Goal: Task Accomplishment & Management: Complete application form

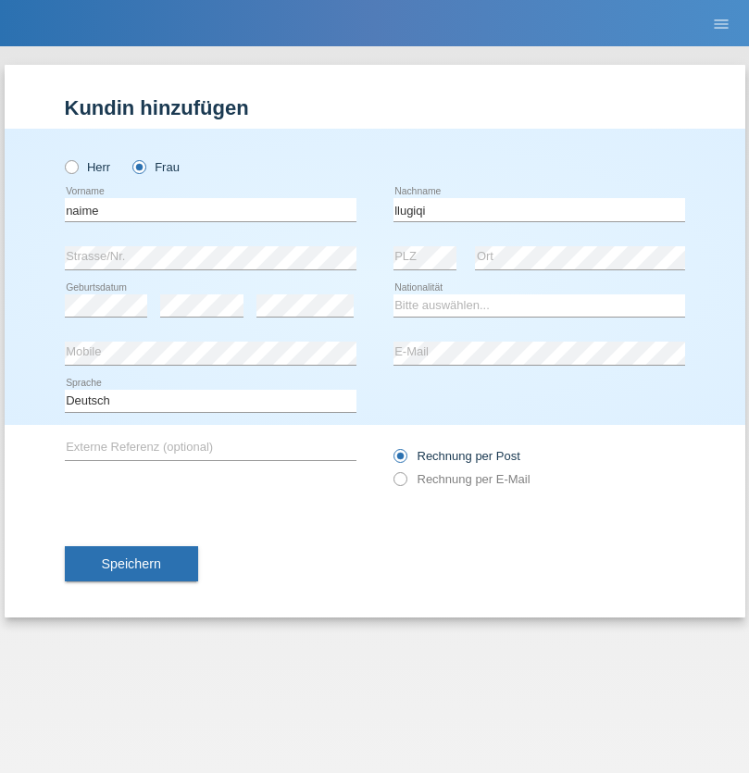
type input "llugiqi"
select select "CH"
radio input "true"
click at [210, 209] on input "text" at bounding box center [211, 209] width 292 height 23
type input "Shanas"
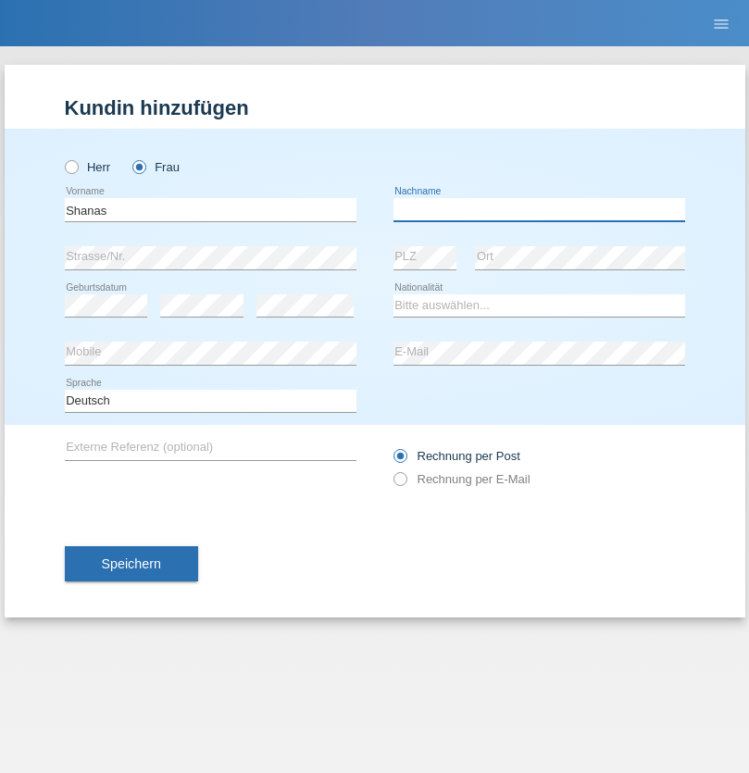
click at [539, 209] on input "text" at bounding box center [540, 209] width 292 height 23
type input "Baranati"
select select "CH"
radio input "true"
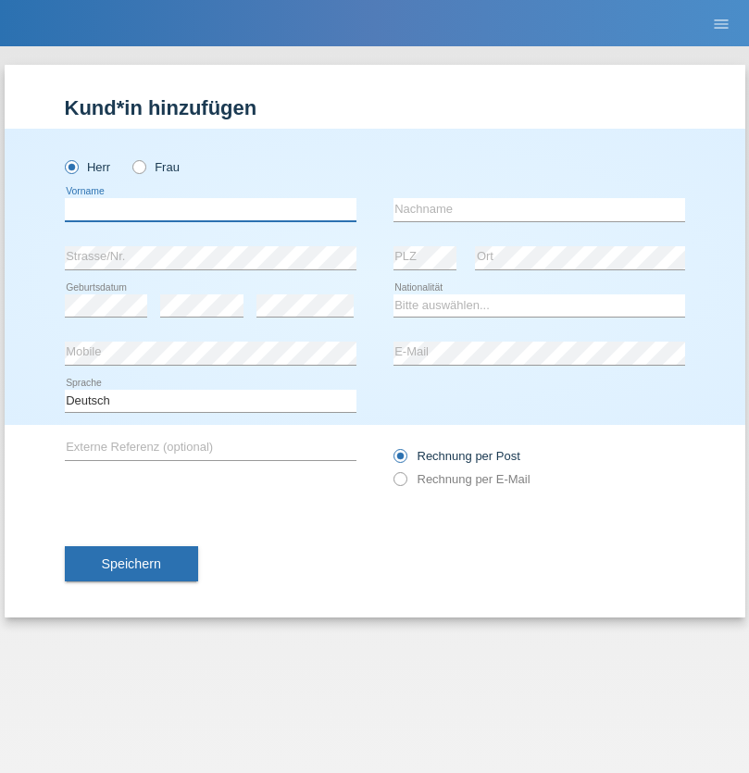
click at [210, 209] on input "text" at bounding box center [211, 209] width 292 height 23
type input "Khoshnaw"
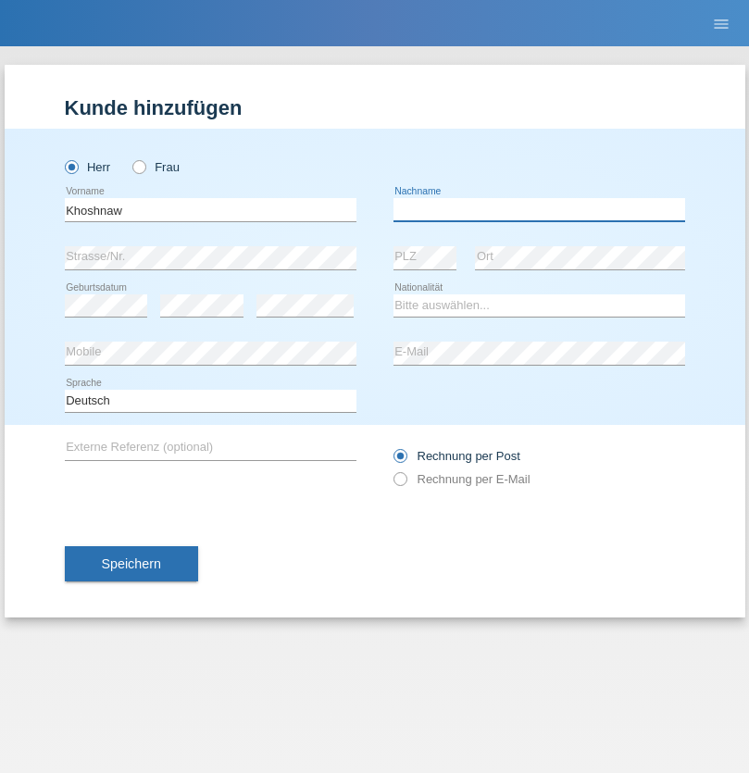
click at [539, 209] on input "text" at bounding box center [540, 209] width 292 height 23
type input "Abdulqadir"
select select "IR"
select select "C"
select select "03"
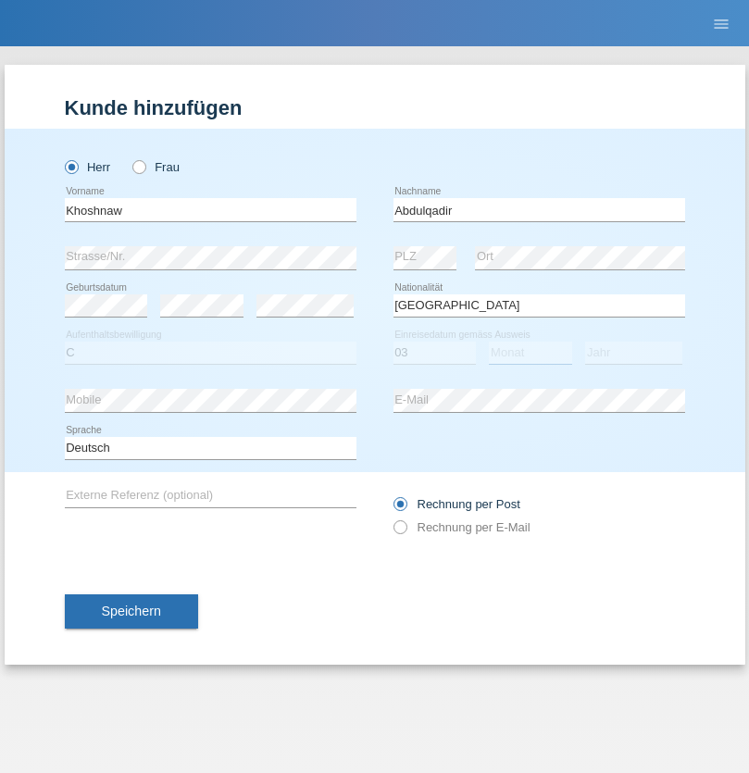
select select "09"
select select "2015"
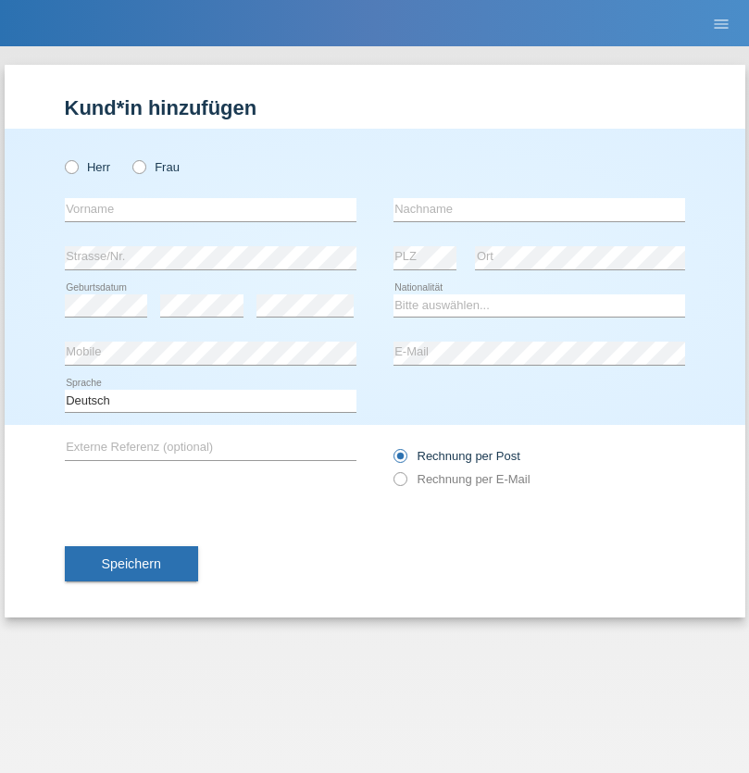
radio input "true"
click at [210, 209] on input "text" at bounding box center [211, 209] width 292 height 23
type input "[PERSON_NAME]"
click at [539, 209] on input "text" at bounding box center [540, 209] width 292 height 23
type input "Sokol"
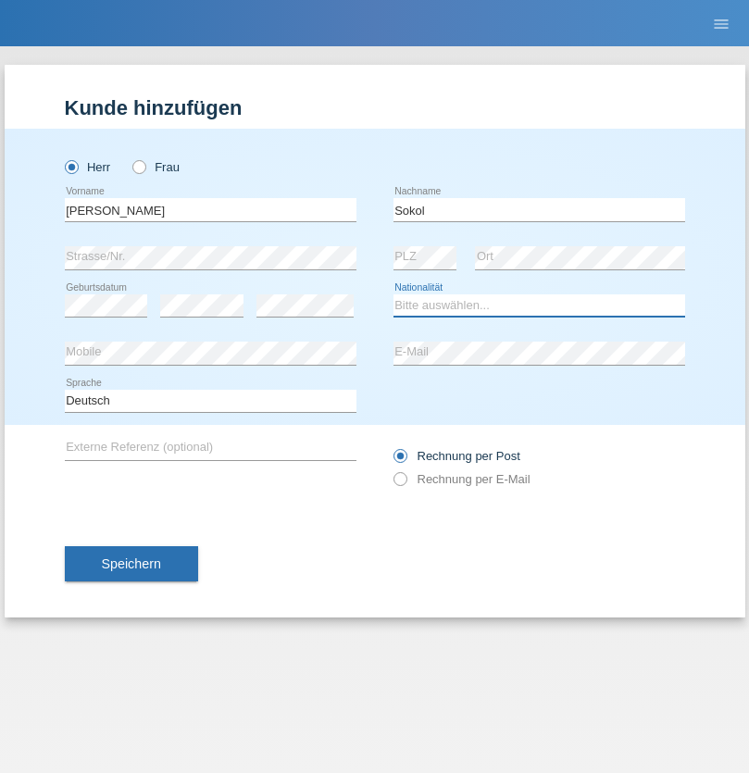
select select "XK"
select select "C"
select select "02"
select select "08"
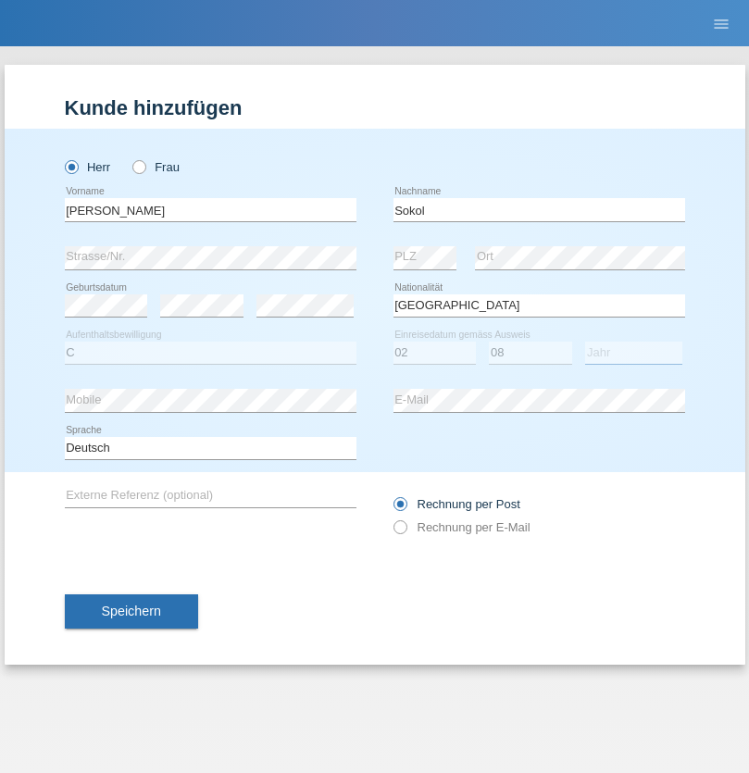
select select "1988"
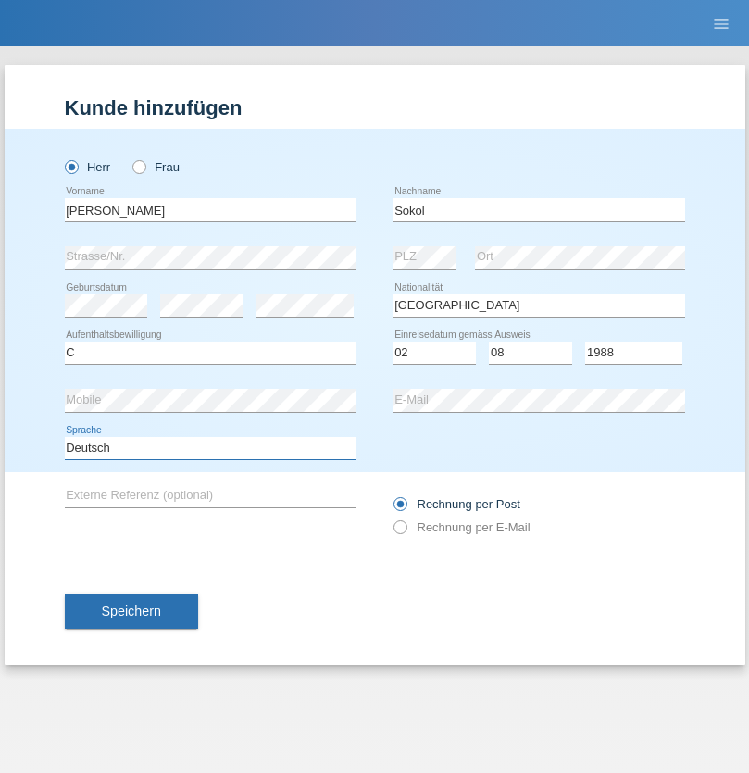
select select "en"
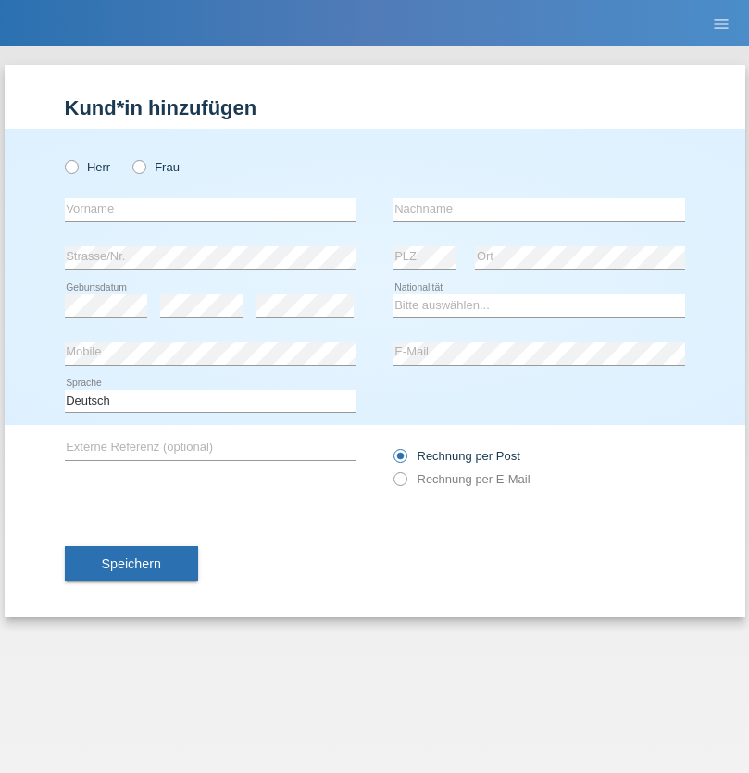
radio input "true"
click at [210, 209] on input "text" at bounding box center [211, 209] width 292 height 23
type input "Mustafa"
click at [539, 209] on input "text" at bounding box center [540, 209] width 292 height 23
type input "Sokol"
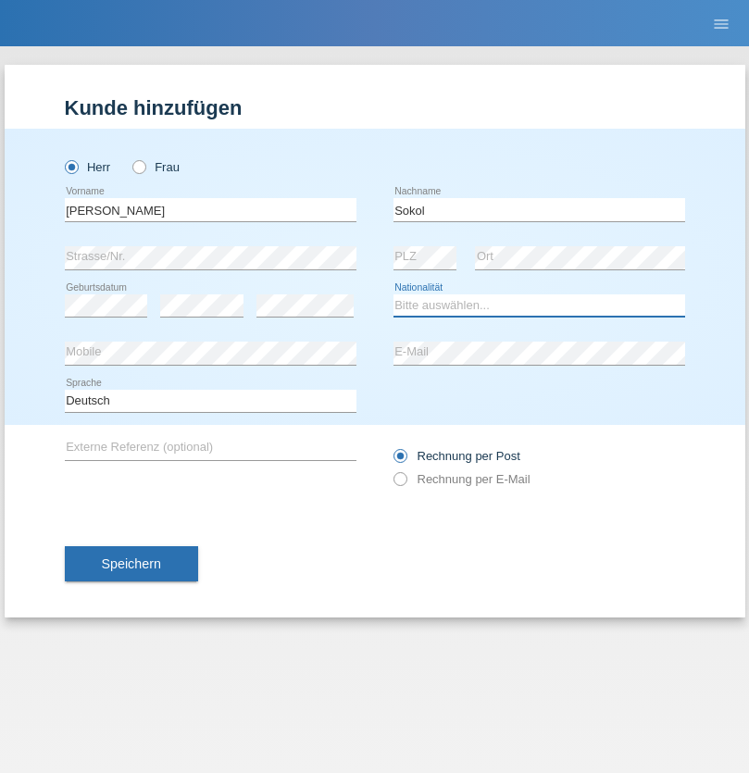
select select "XK"
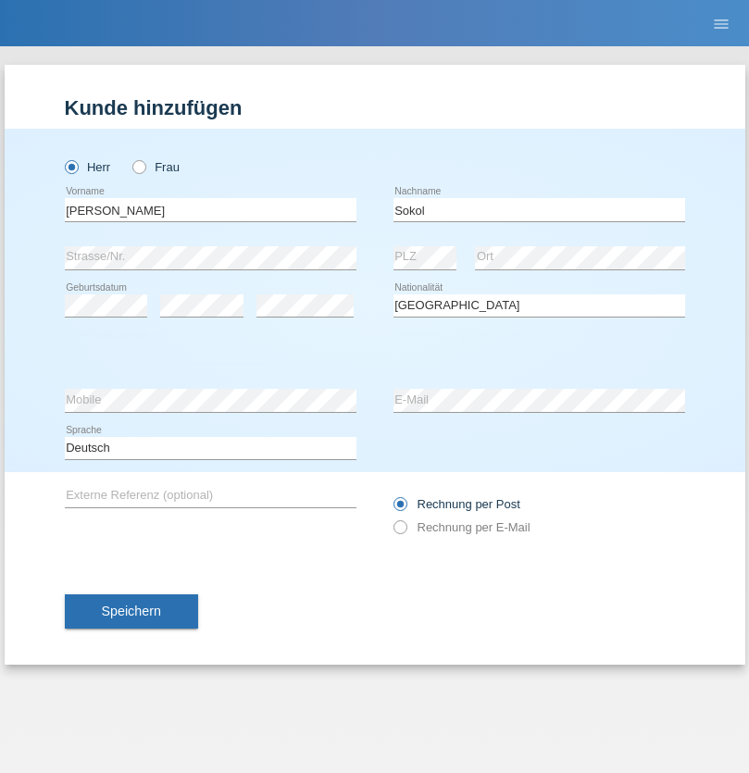
select select "C"
select select "02"
select select "08"
select select "1988"
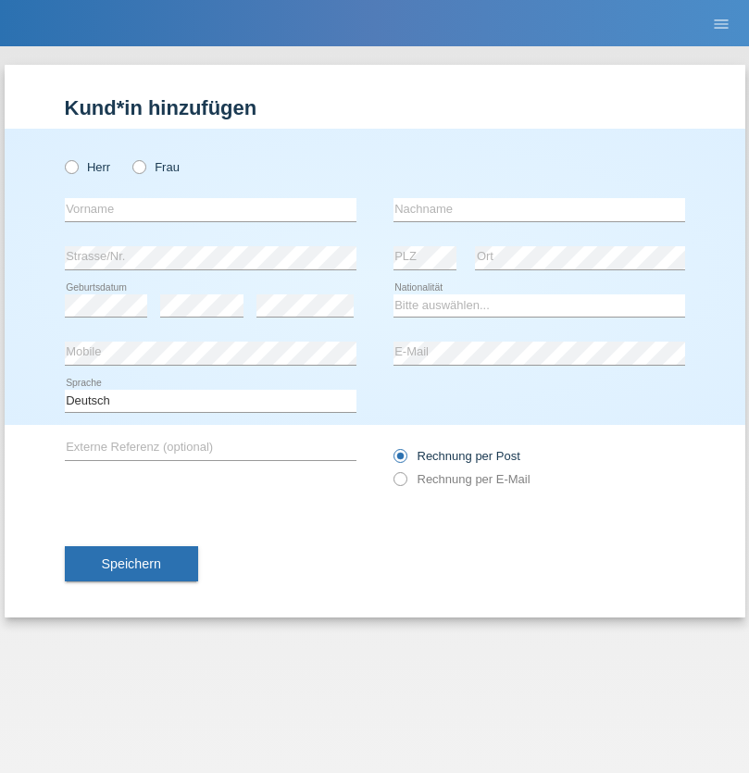
radio input "true"
click at [210, 209] on input "text" at bounding box center [211, 209] width 292 height 23
type input "[PERSON_NAME]"
click at [539, 209] on input "text" at bounding box center [540, 209] width 292 height 23
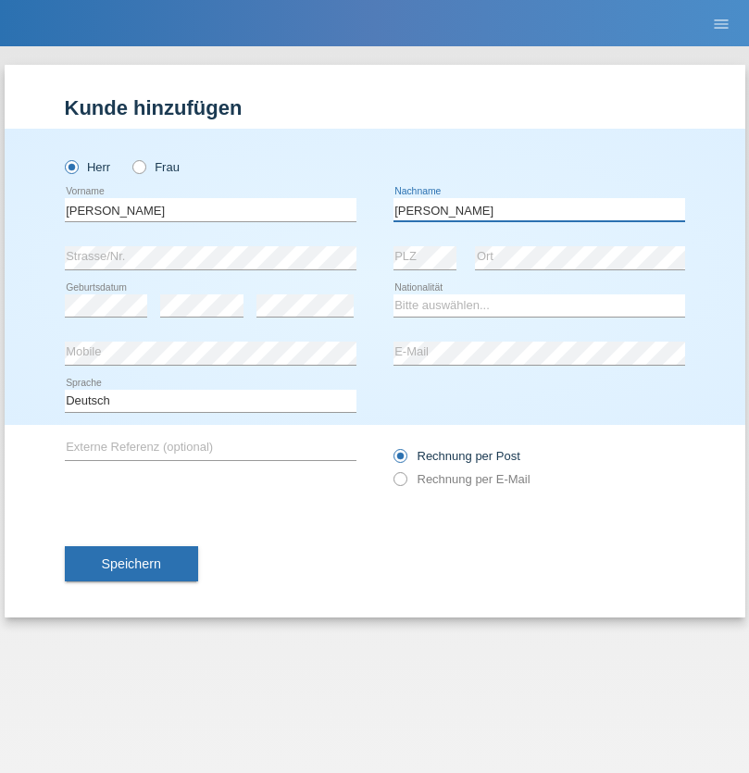
type input "[PERSON_NAME]"
select select "PL"
select select "C"
select select "11"
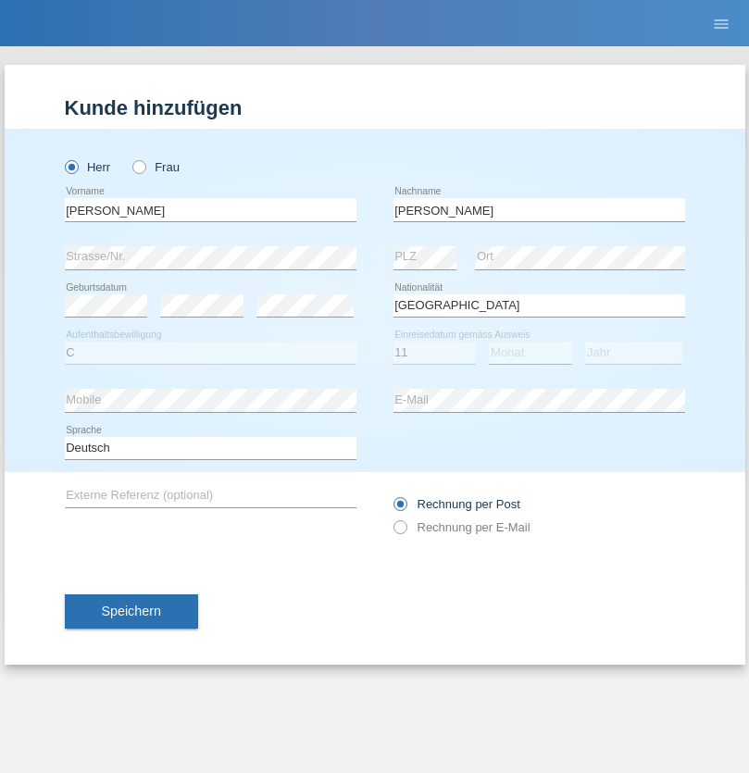
select select "01"
select select "2007"
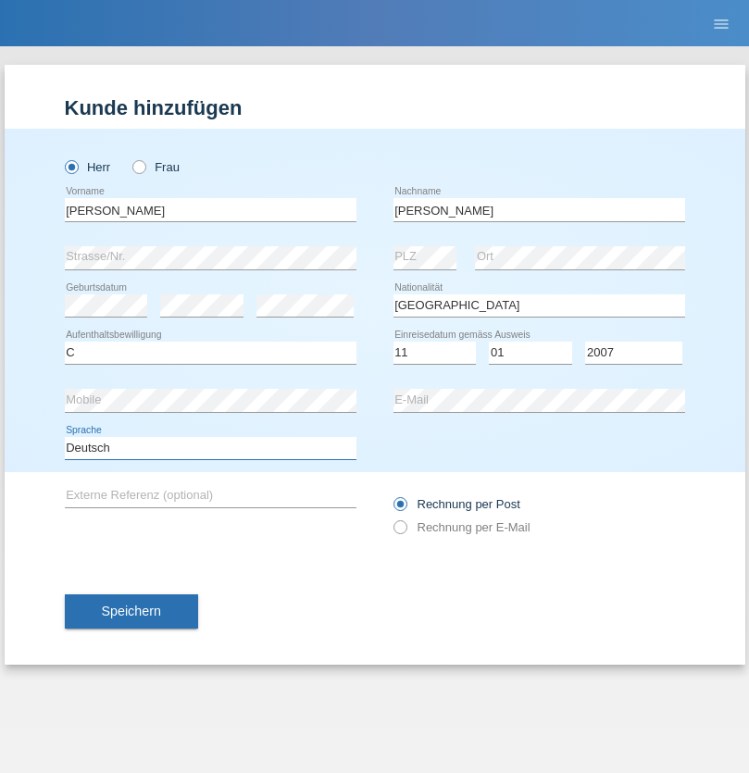
select select "en"
